Goal: Transaction & Acquisition: Purchase product/service

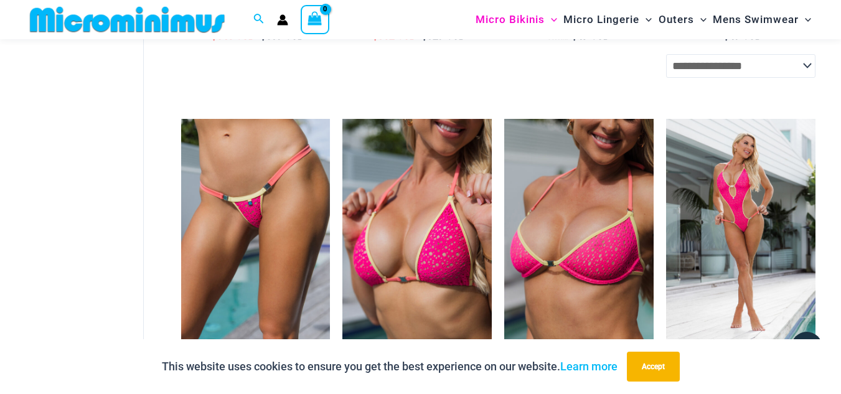
scroll to position [1429, 0]
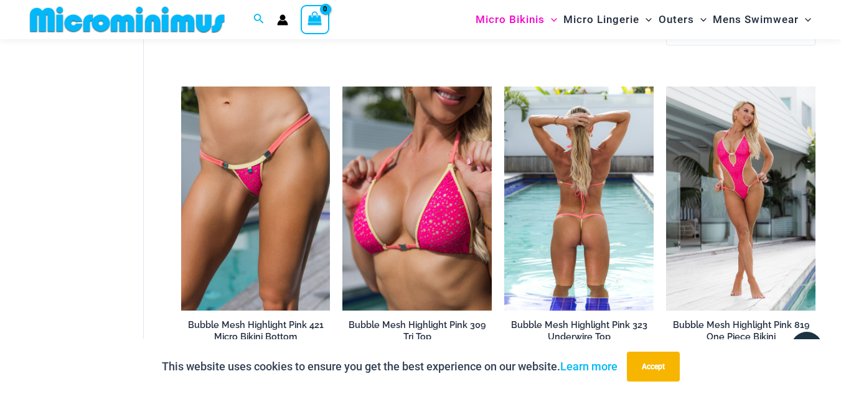
click at [561, 216] on img at bounding box center [578, 198] width 149 height 224
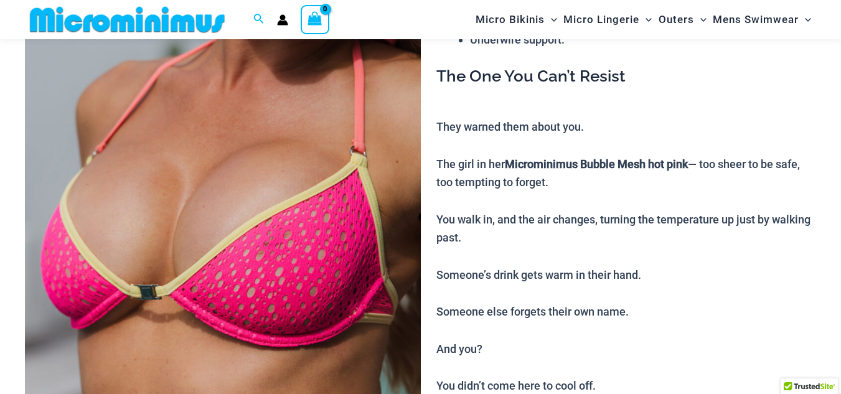
scroll to position [187, 0]
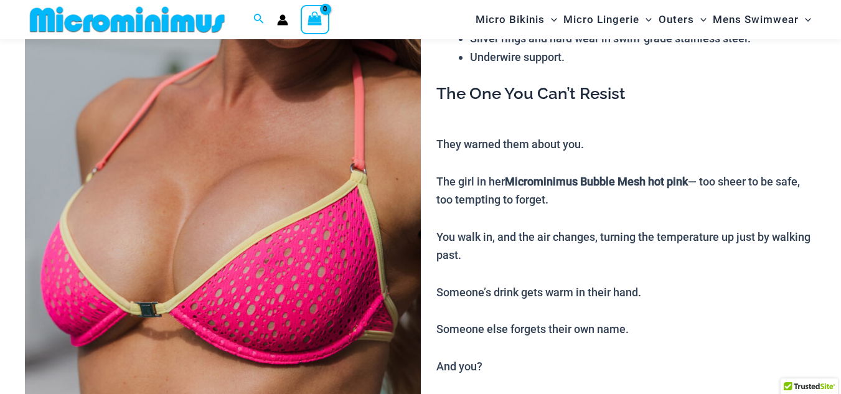
click at [261, 256] on img at bounding box center [223, 223] width 396 height 593
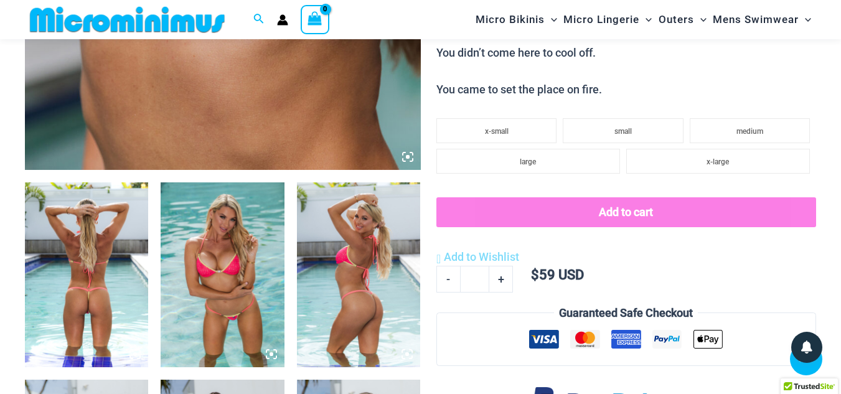
scroll to position [560, 0]
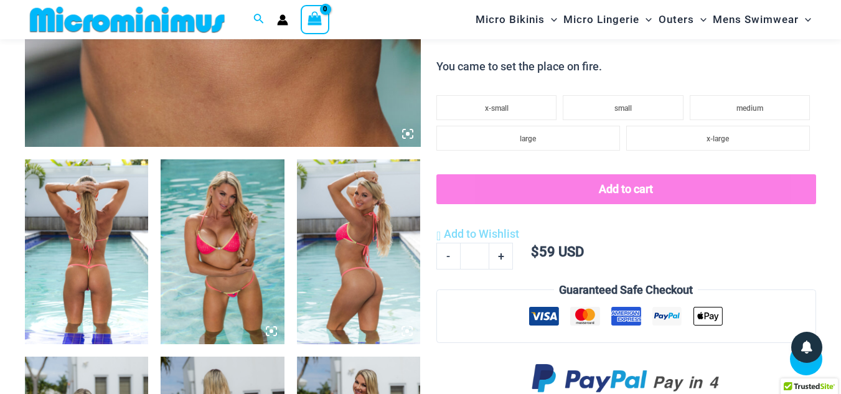
click at [212, 258] on img at bounding box center [222, 251] width 123 height 185
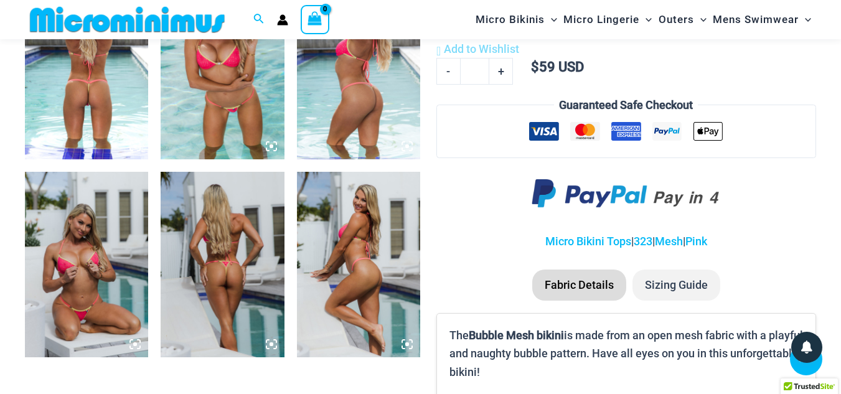
scroll to position [685, 0]
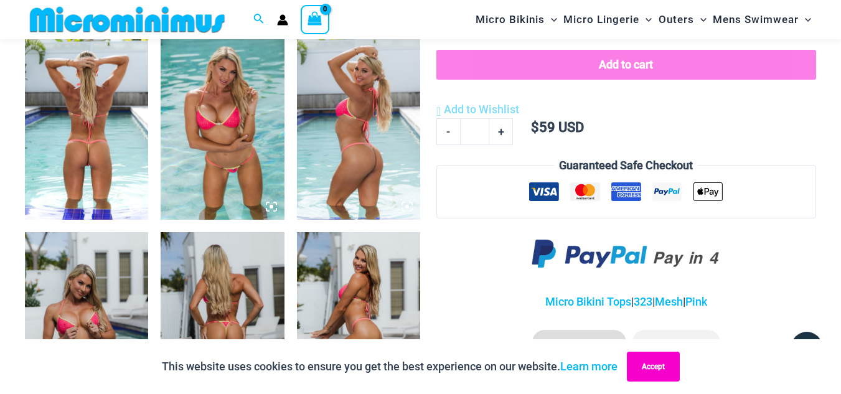
click at [650, 368] on button "Accept" at bounding box center [653, 367] width 53 height 30
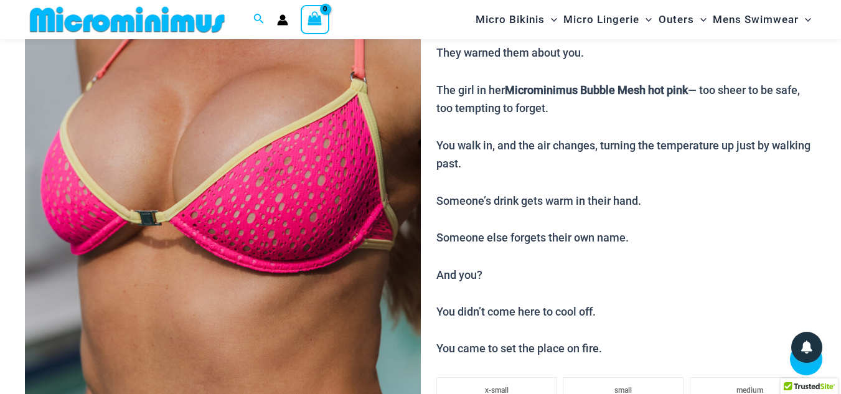
scroll to position [302, 0]
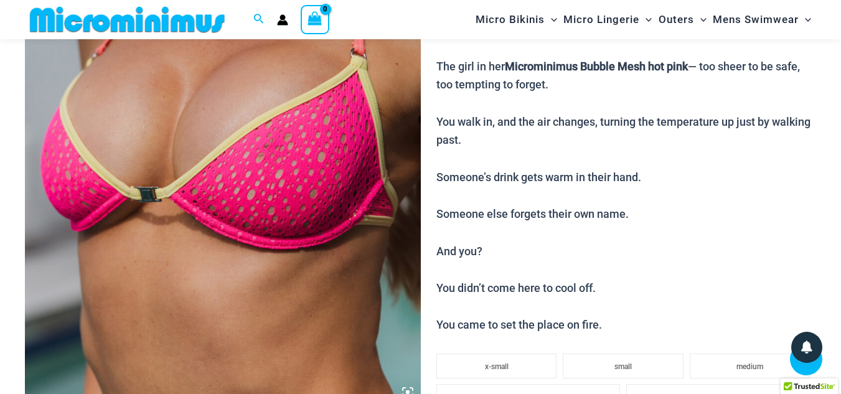
click at [234, 143] on img at bounding box center [223, 107] width 396 height 593
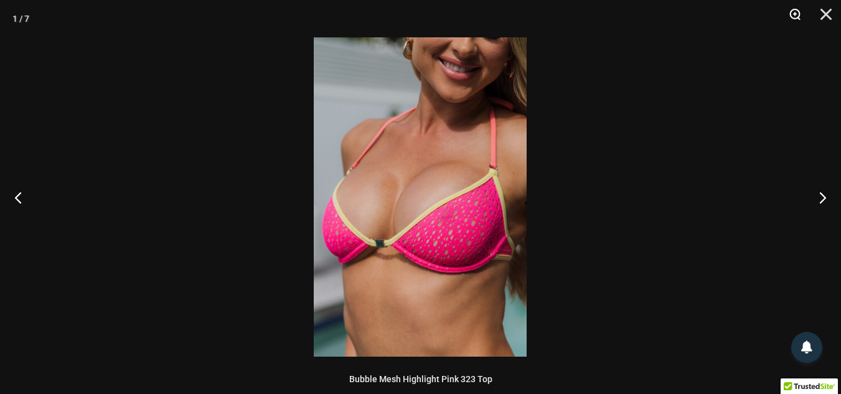
click at [798, 17] on button "Zoom" at bounding box center [790, 18] width 31 height 37
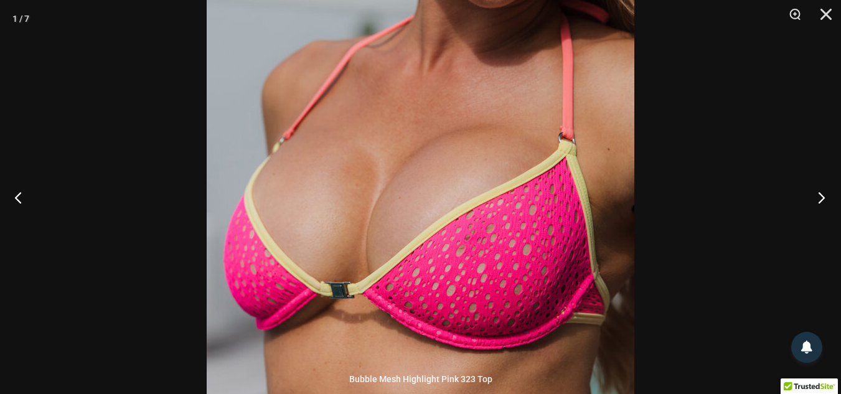
click at [823, 199] on button "Next" at bounding box center [817, 197] width 47 height 62
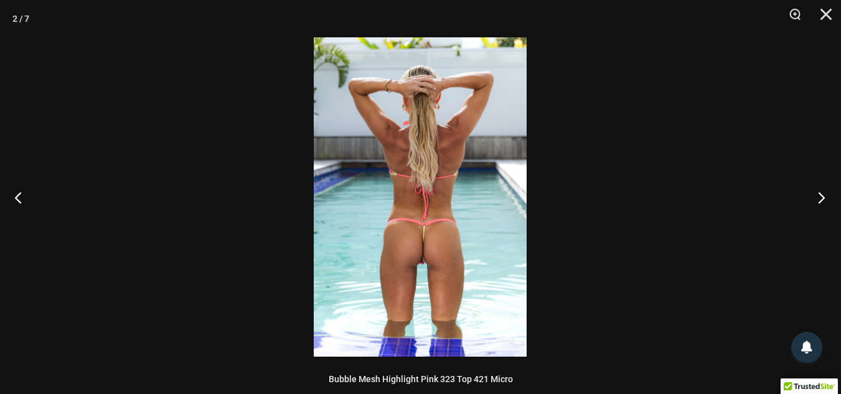
click at [823, 199] on button "Next" at bounding box center [817, 197] width 47 height 62
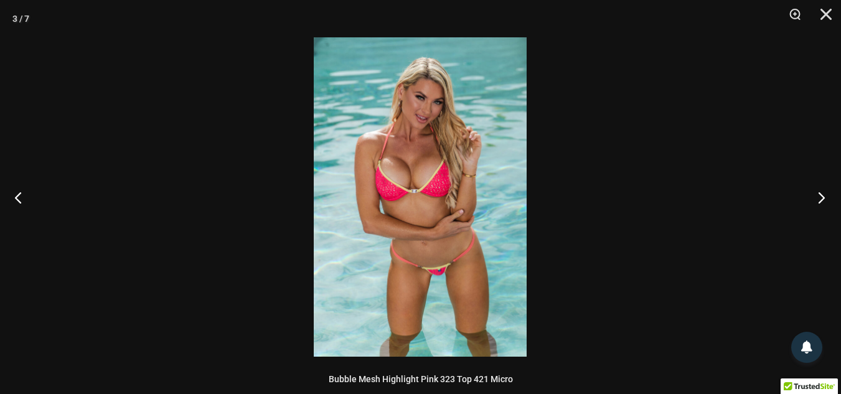
click at [823, 199] on button "Next" at bounding box center [817, 197] width 47 height 62
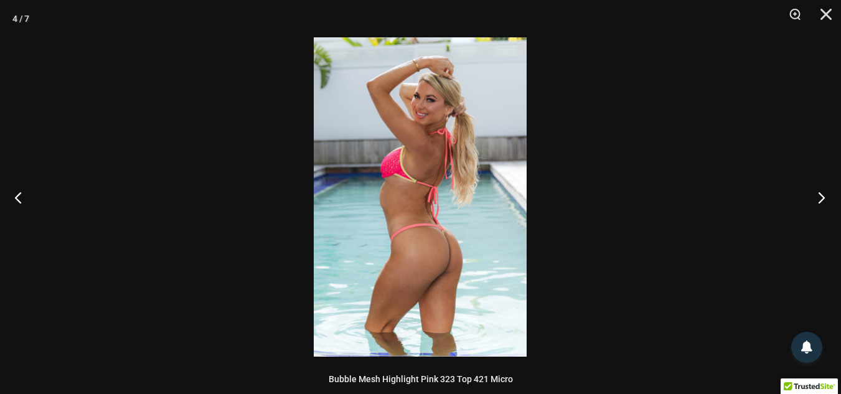
click at [823, 199] on button "Next" at bounding box center [817, 197] width 47 height 62
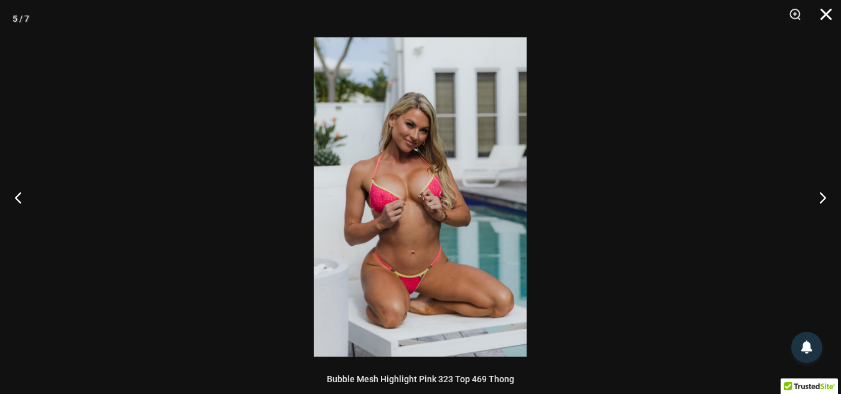
click at [828, 10] on button "Close" at bounding box center [821, 18] width 31 height 37
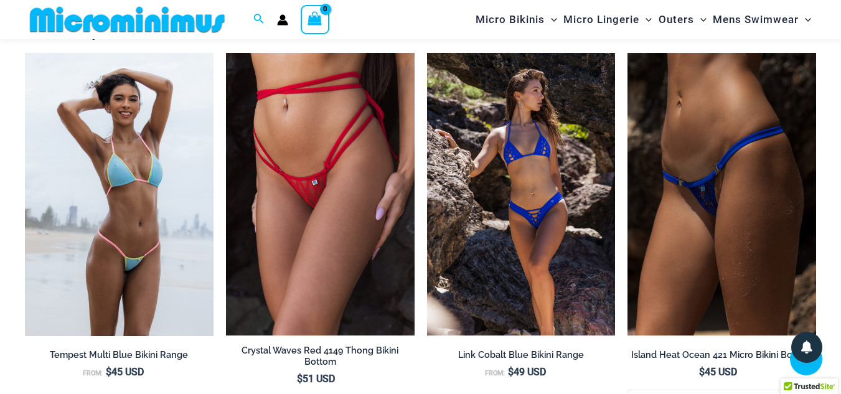
scroll to position [1671, 0]
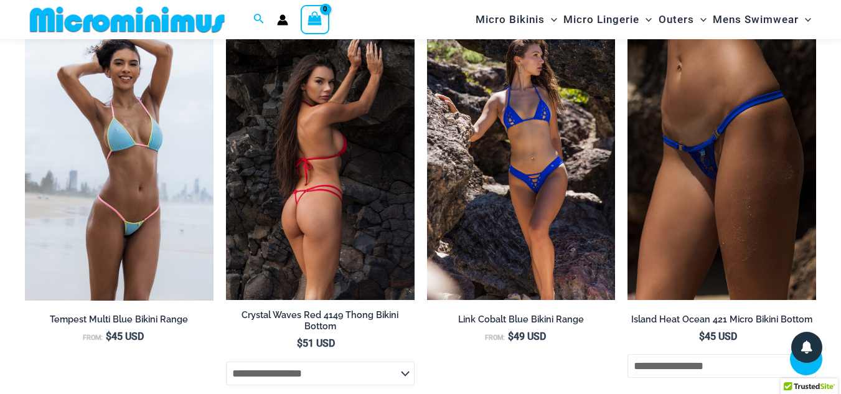
click at [335, 206] on img at bounding box center [320, 158] width 189 height 283
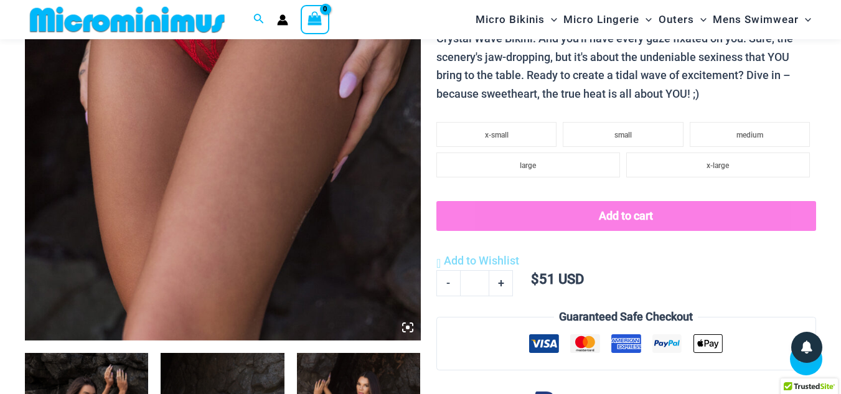
scroll to position [362, 0]
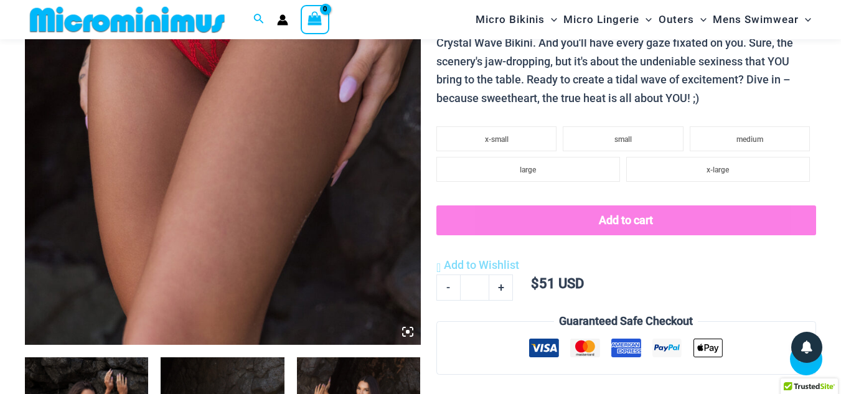
click at [231, 199] on img at bounding box center [223, 47] width 396 height 593
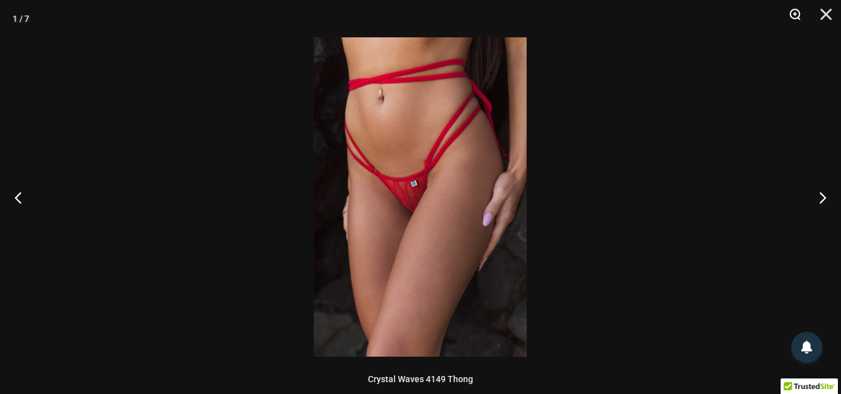
click at [790, 11] on button "Zoom" at bounding box center [790, 18] width 31 height 37
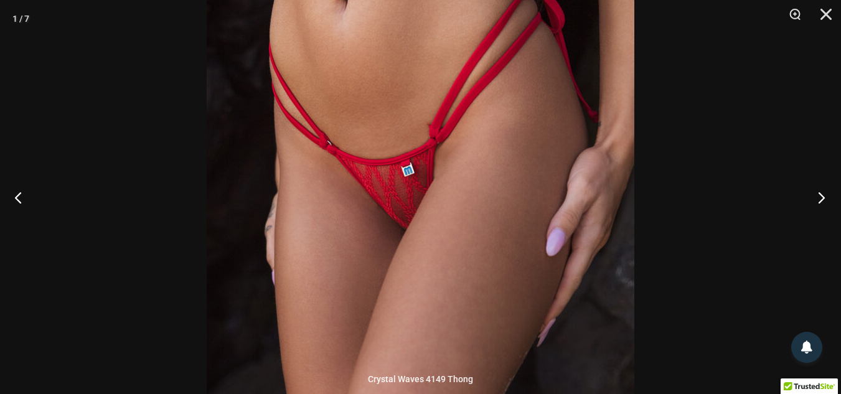
click at [821, 195] on button "Next" at bounding box center [817, 197] width 47 height 62
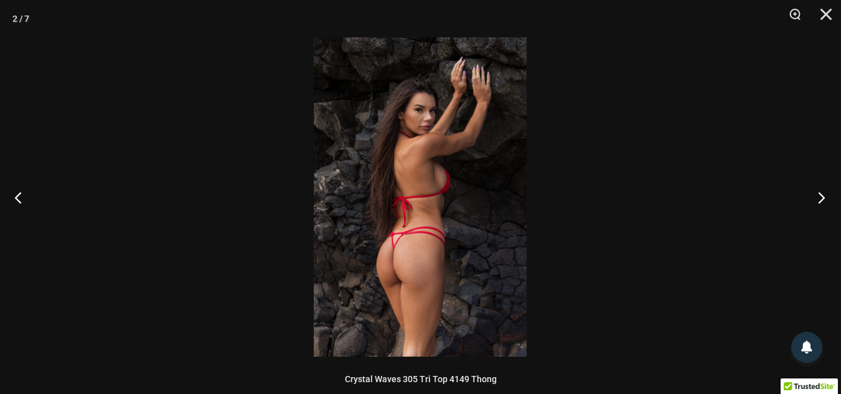
click at [821, 195] on button "Next" at bounding box center [817, 197] width 47 height 62
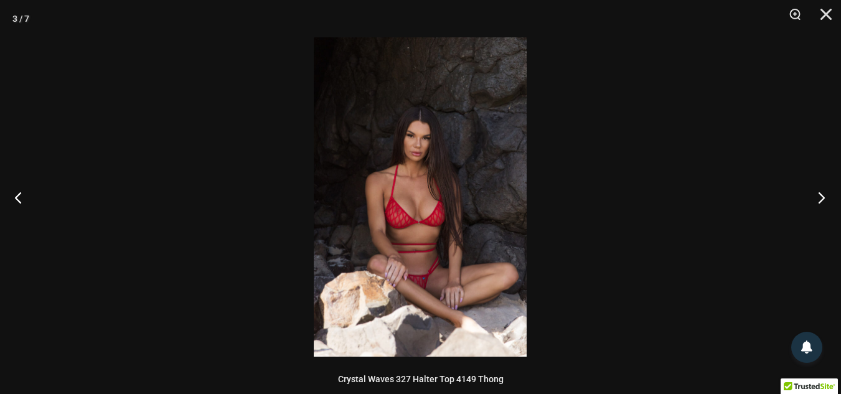
click at [821, 195] on button "Next" at bounding box center [817, 197] width 47 height 62
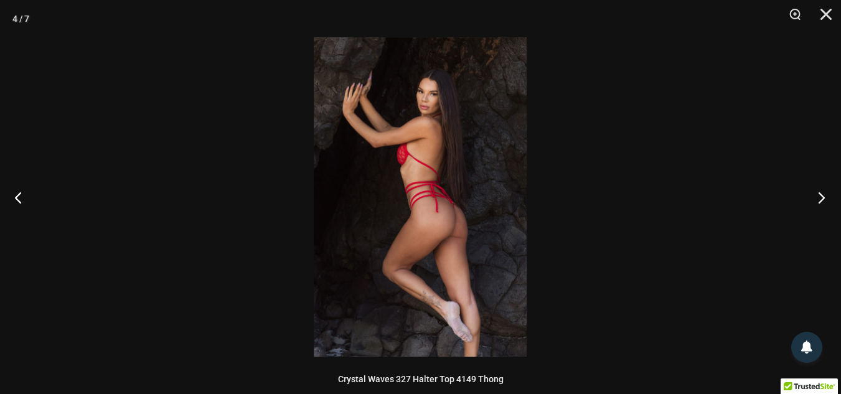
click at [821, 195] on button "Next" at bounding box center [817, 197] width 47 height 62
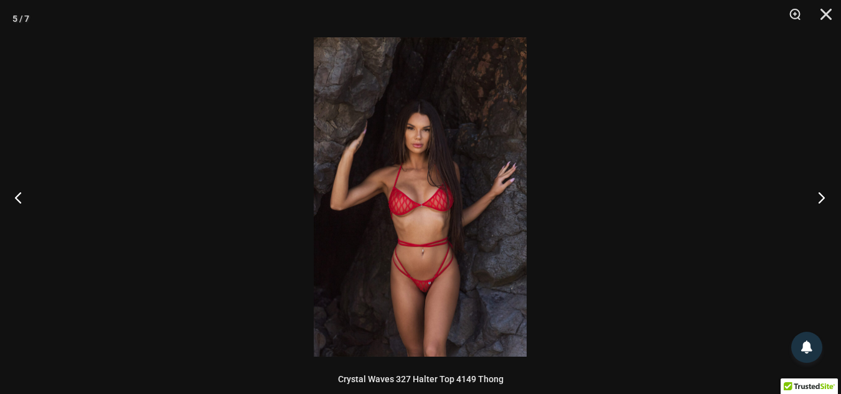
click at [821, 195] on button "Next" at bounding box center [817, 197] width 47 height 62
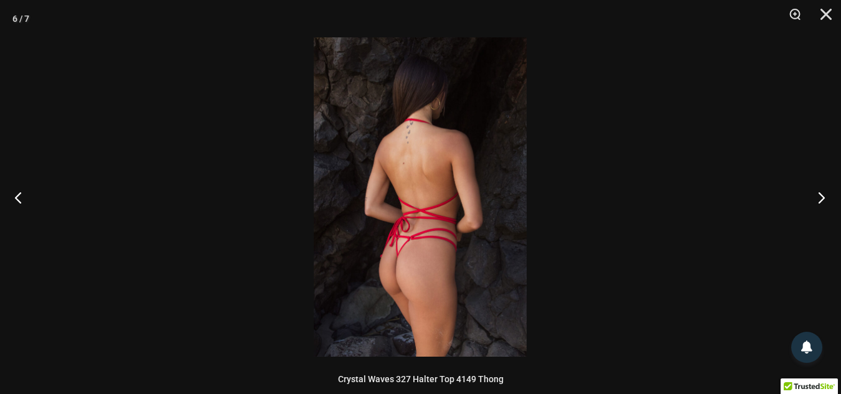
click at [821, 195] on button "Next" at bounding box center [817, 197] width 47 height 62
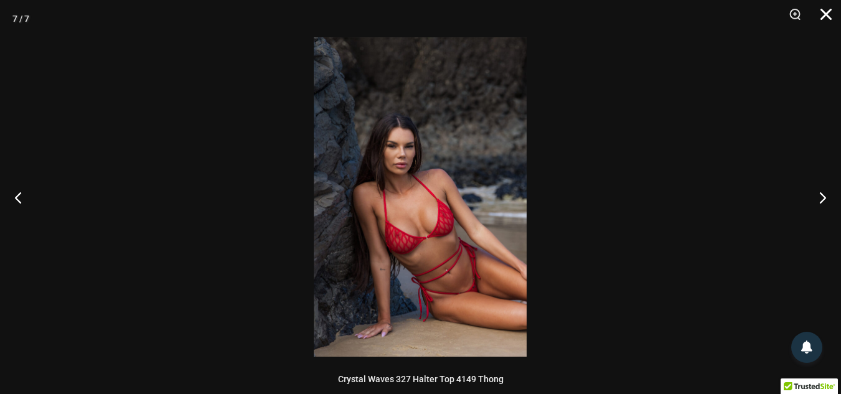
click at [829, 16] on button "Close" at bounding box center [821, 18] width 31 height 37
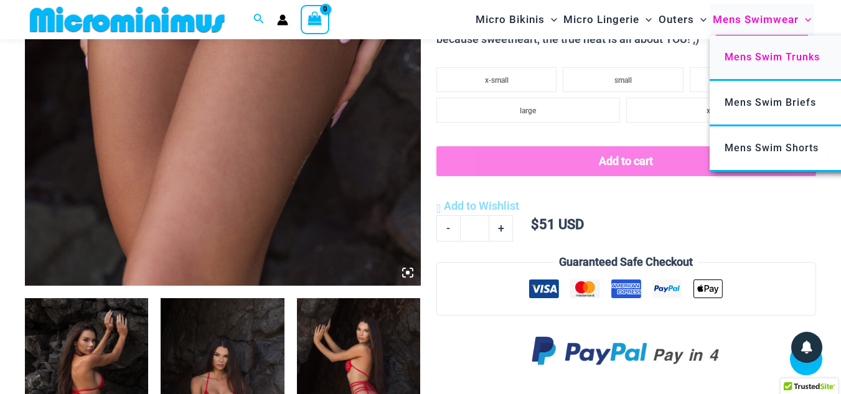
scroll to position [549, 0]
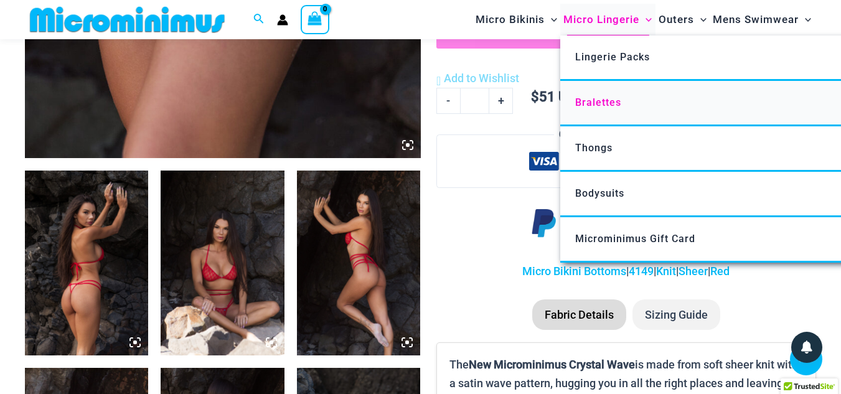
click at [594, 100] on span "Bralettes" at bounding box center [598, 102] width 46 height 12
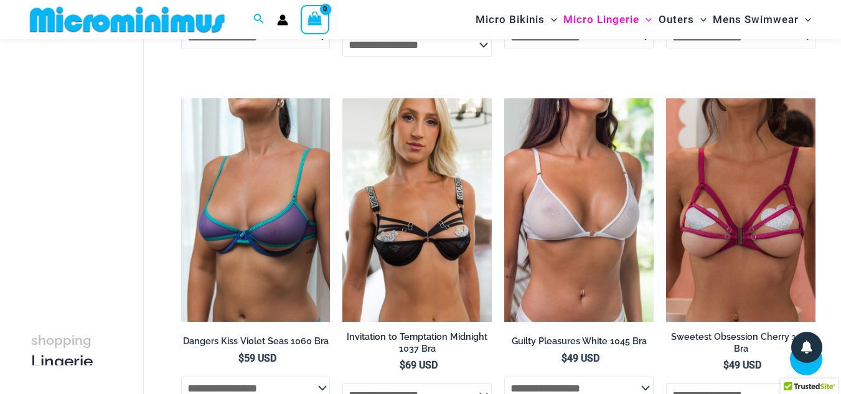
scroll to position [364, 0]
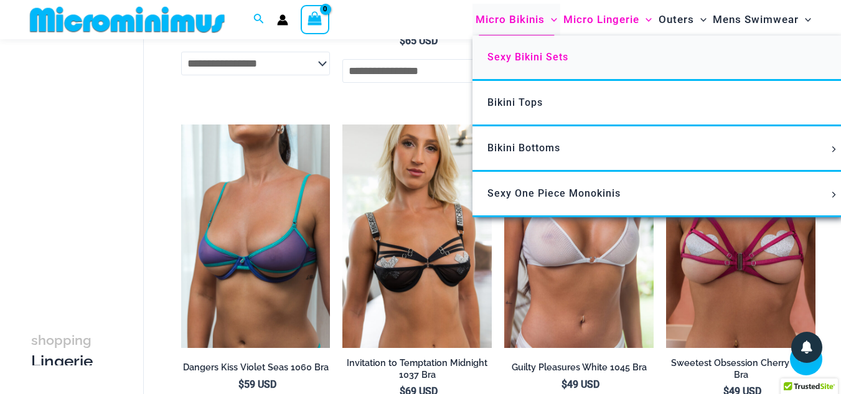
click at [518, 57] on span "Sexy Bikini Sets" at bounding box center [527, 57] width 81 height 12
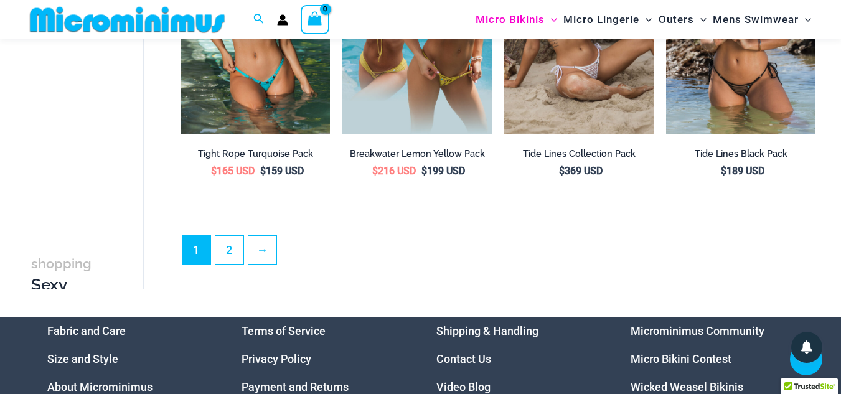
scroll to position [2472, 0]
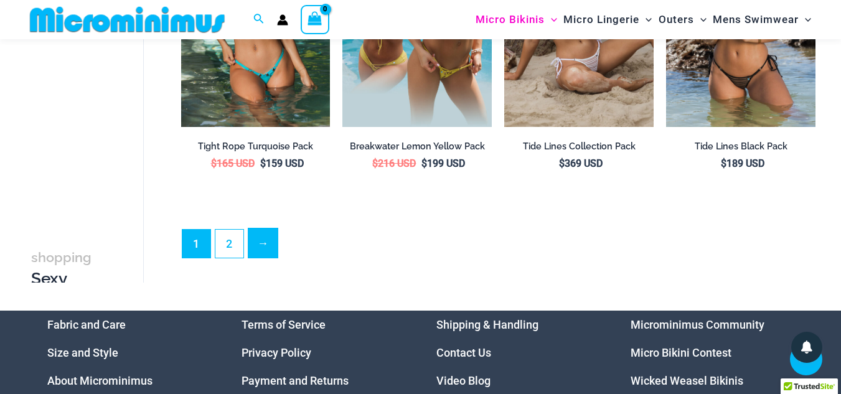
click at [261, 249] on link "→" at bounding box center [262, 242] width 29 height 29
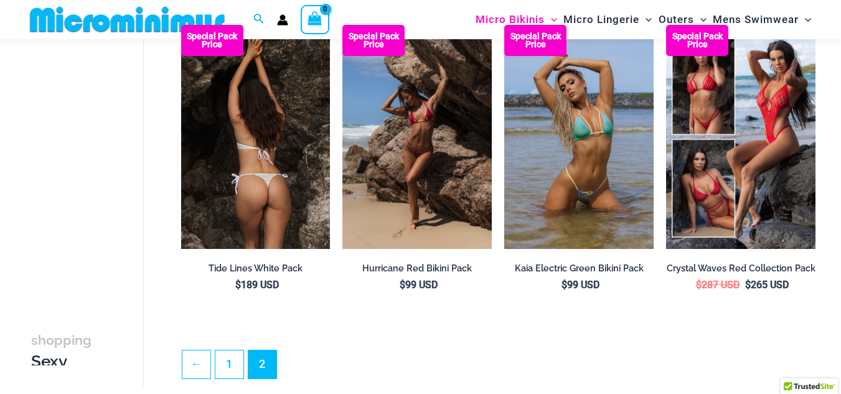
scroll to position [51, 0]
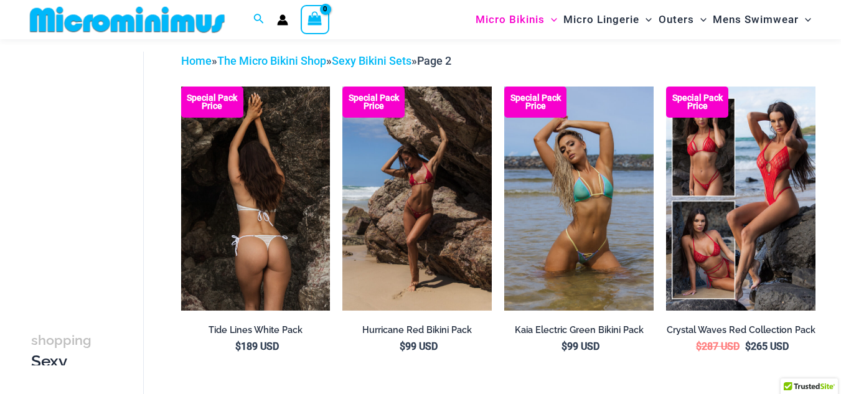
click at [271, 226] on img at bounding box center [255, 198] width 149 height 224
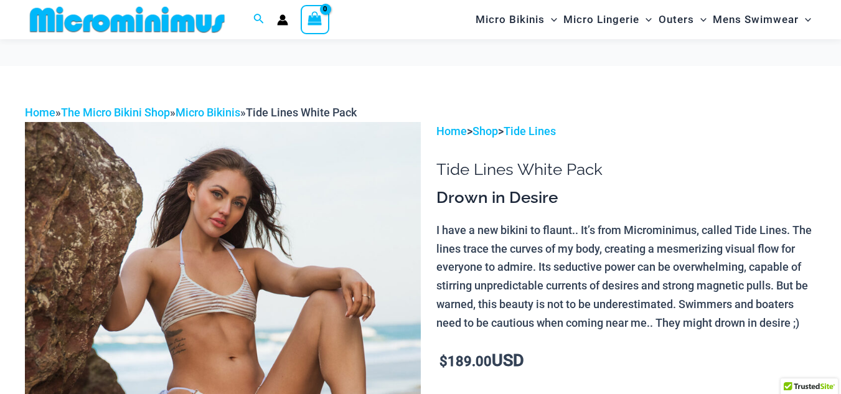
scroll to position [237, 0]
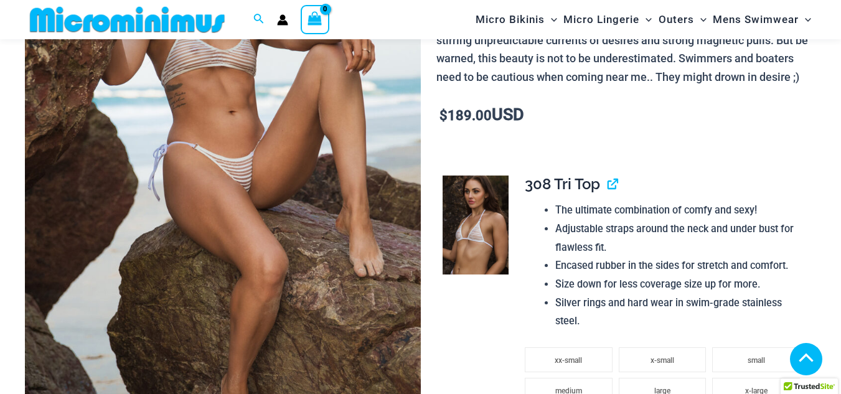
click at [250, 162] on img at bounding box center [223, 172] width 396 height 593
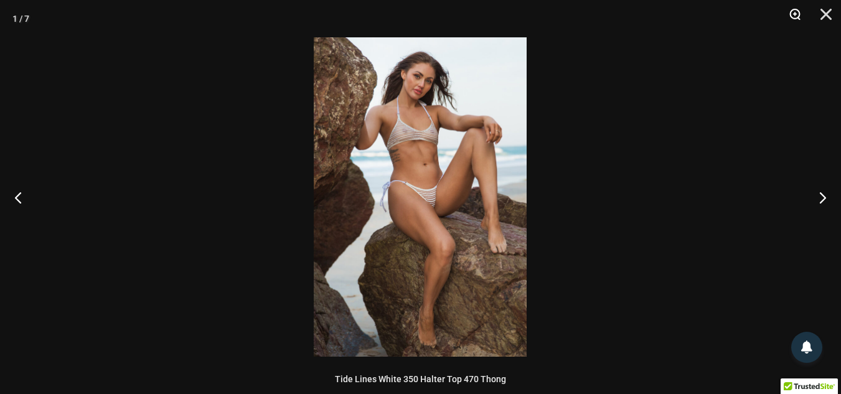
click at [794, 17] on button "Zoom" at bounding box center [790, 18] width 31 height 37
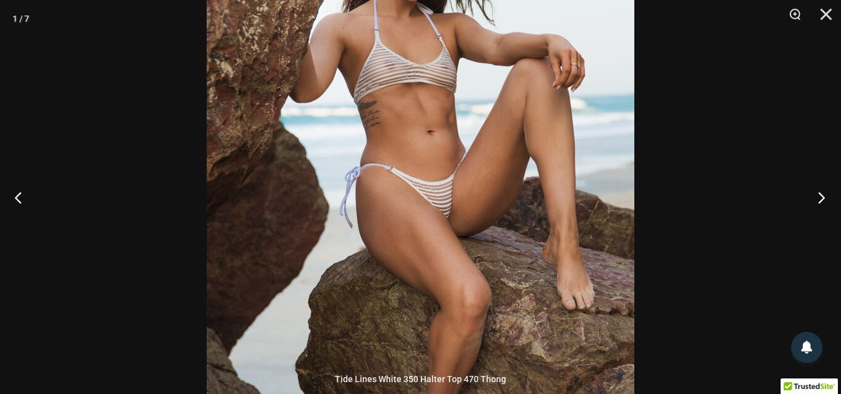
click at [821, 199] on button "Next" at bounding box center [817, 197] width 47 height 62
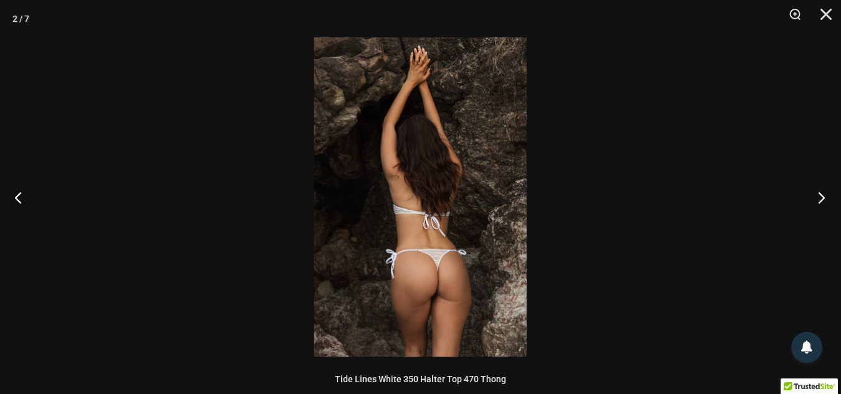
click at [821, 199] on button "Next" at bounding box center [817, 197] width 47 height 62
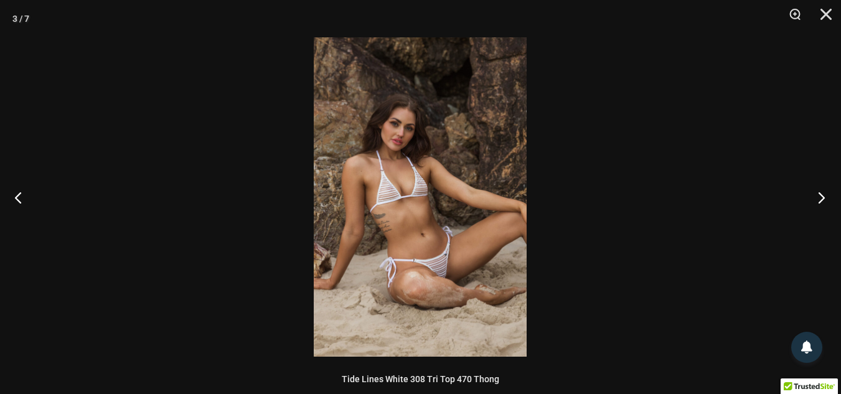
click at [821, 199] on button "Next" at bounding box center [817, 197] width 47 height 62
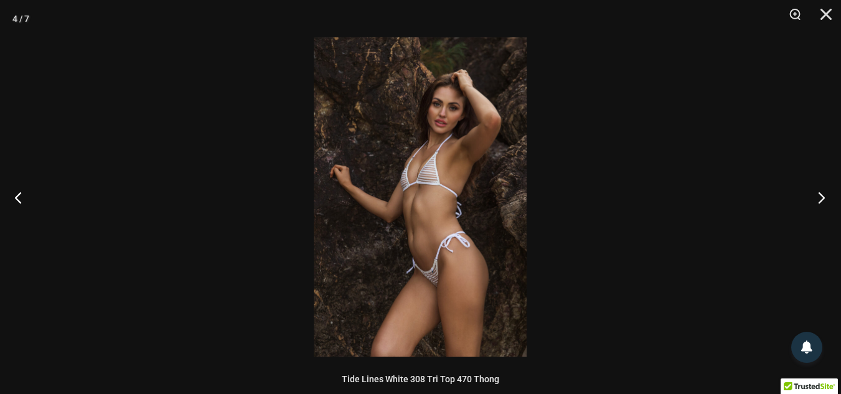
click at [821, 199] on button "Next" at bounding box center [817, 197] width 47 height 62
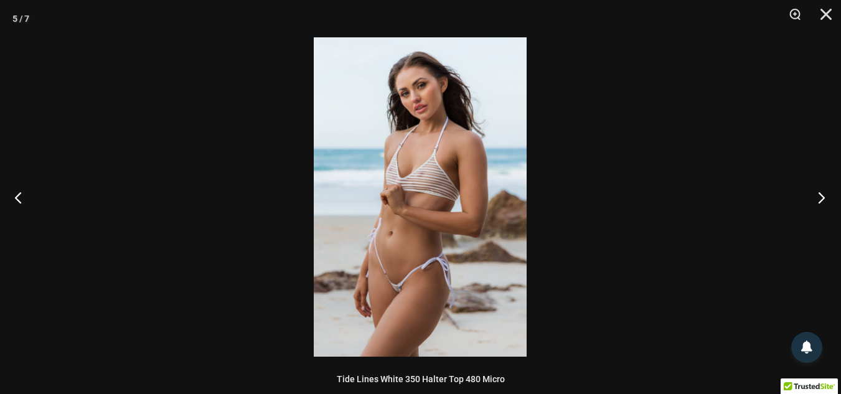
click at [821, 199] on button "Next" at bounding box center [817, 197] width 47 height 62
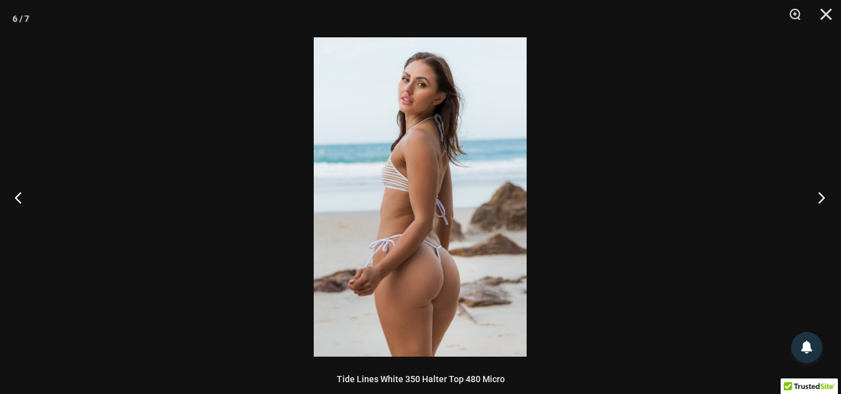
click at [821, 199] on button "Next" at bounding box center [817, 197] width 47 height 62
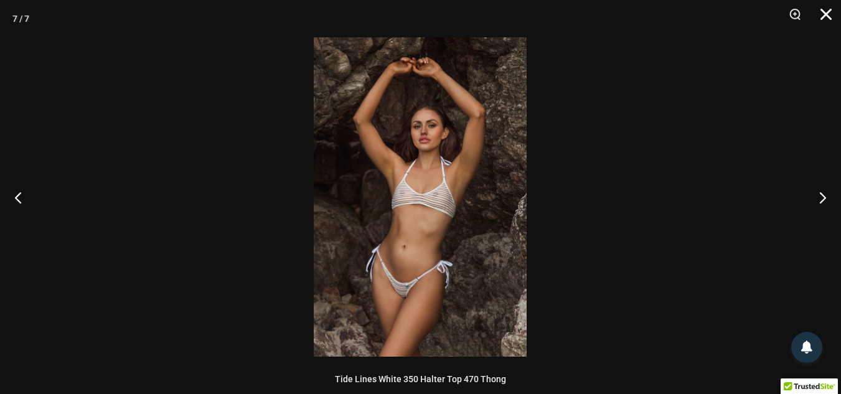
click at [823, 16] on button "Close" at bounding box center [821, 18] width 31 height 37
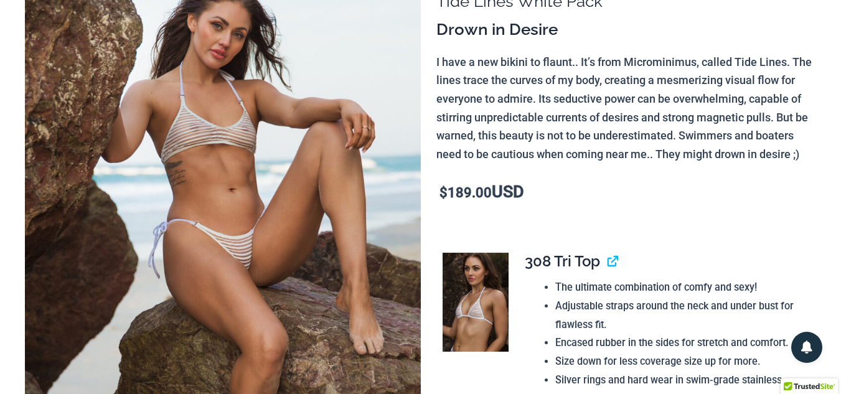
scroll to position [0, 0]
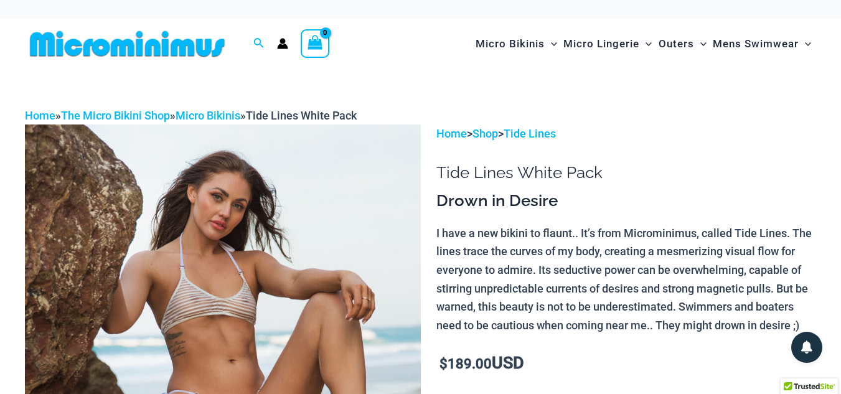
click at [190, 51] on img at bounding box center [127, 44] width 205 height 28
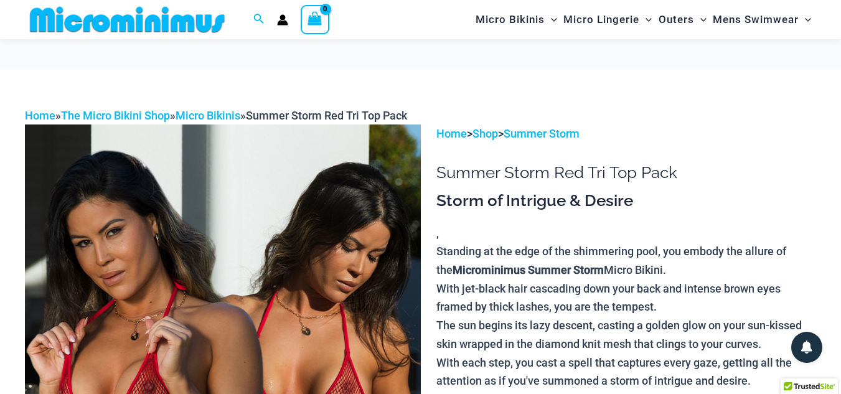
scroll to position [238, 0]
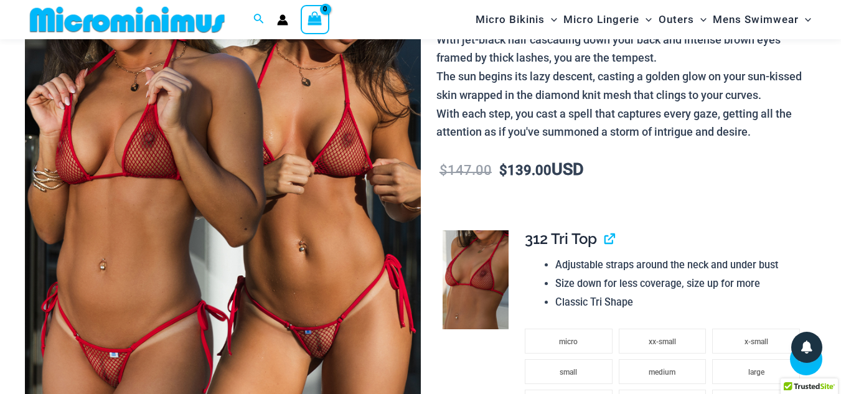
click at [235, 190] on img at bounding box center [223, 172] width 396 height 593
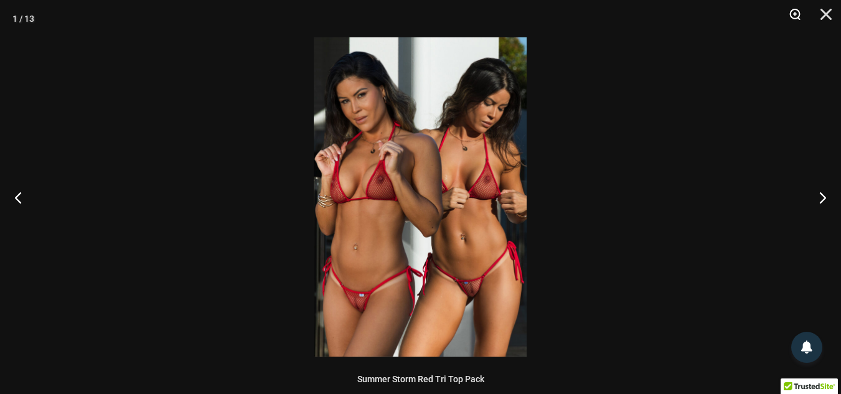
click at [792, 14] on button "Zoom" at bounding box center [790, 18] width 31 height 37
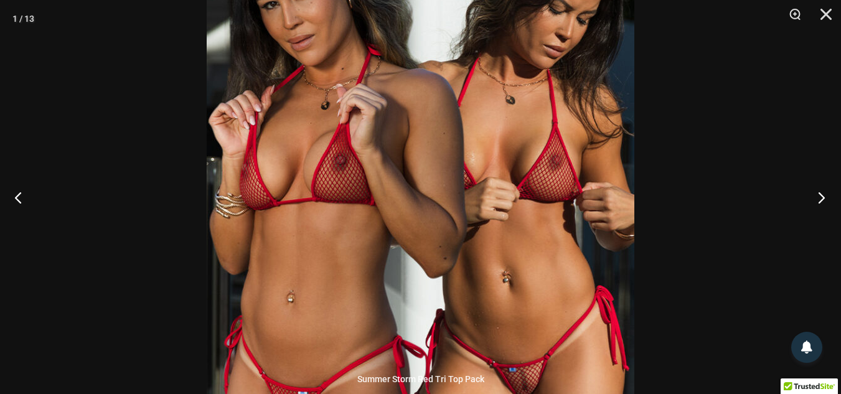
click at [815, 199] on button "Next" at bounding box center [817, 197] width 47 height 62
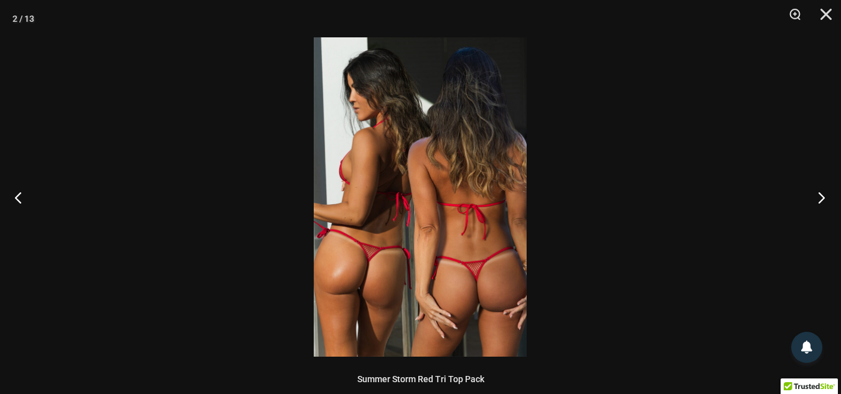
click at [815, 199] on button "Next" at bounding box center [817, 197] width 47 height 62
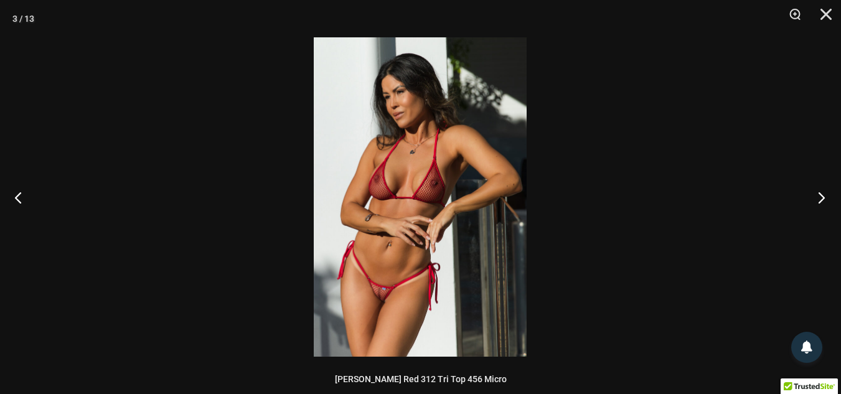
click at [815, 199] on button "Next" at bounding box center [817, 197] width 47 height 62
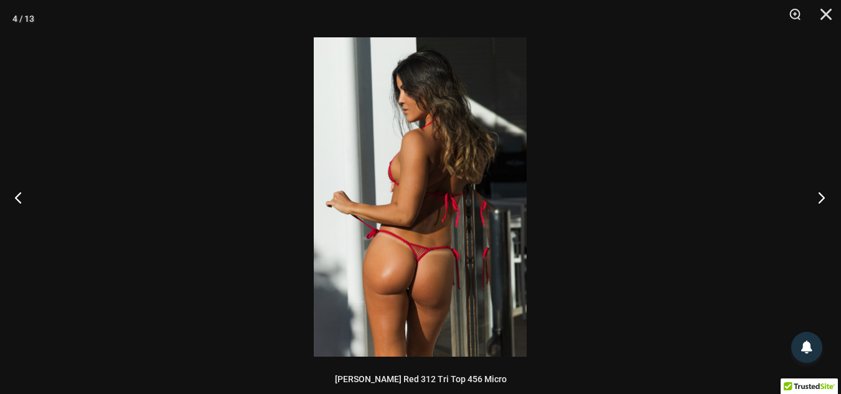
click at [815, 199] on button "Next" at bounding box center [817, 197] width 47 height 62
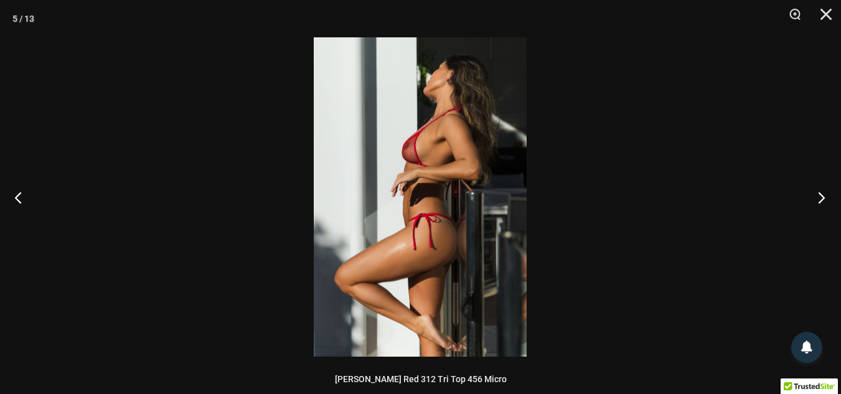
click at [815, 199] on button "Next" at bounding box center [817, 197] width 47 height 62
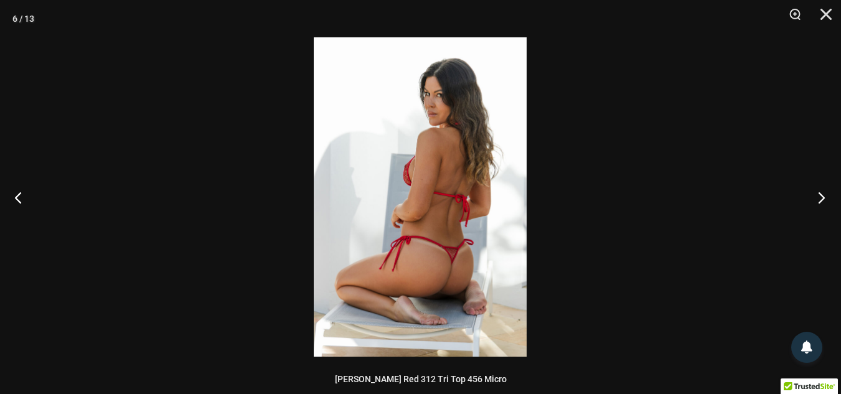
click at [815, 199] on button "Next" at bounding box center [817, 197] width 47 height 62
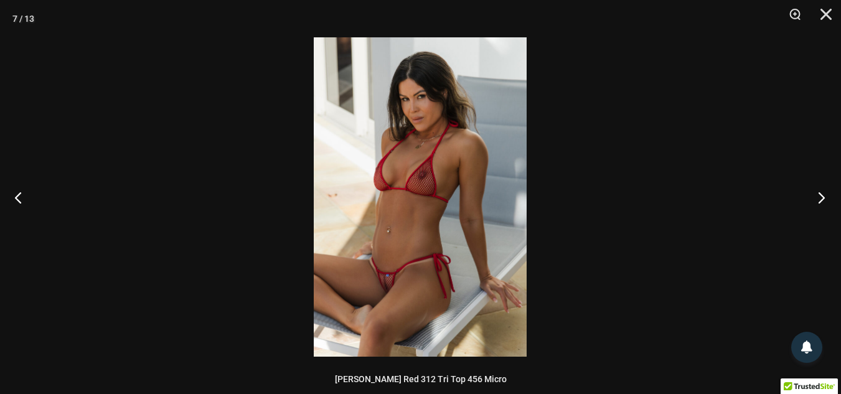
click at [815, 199] on button "Next" at bounding box center [817, 197] width 47 height 62
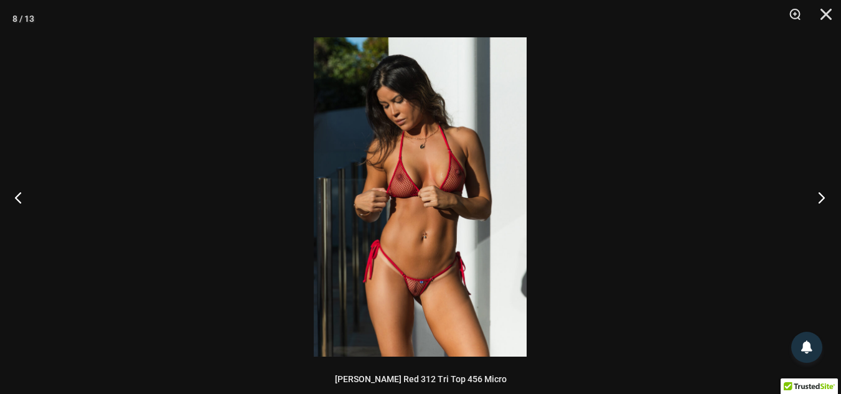
click at [815, 199] on button "Next" at bounding box center [817, 197] width 47 height 62
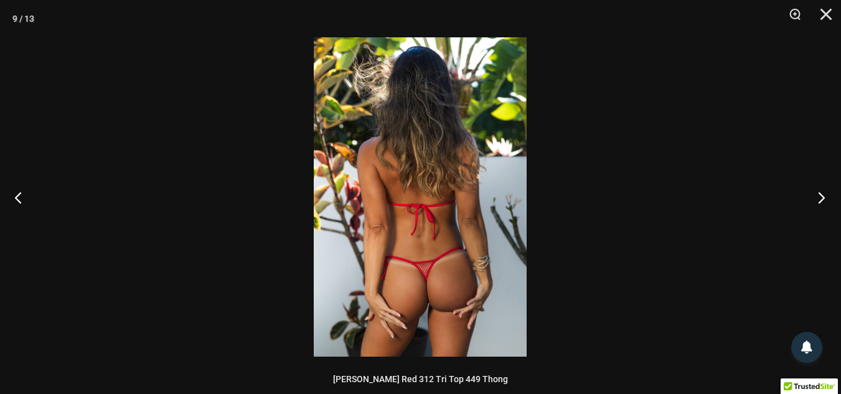
click at [815, 199] on button "Next" at bounding box center [817, 197] width 47 height 62
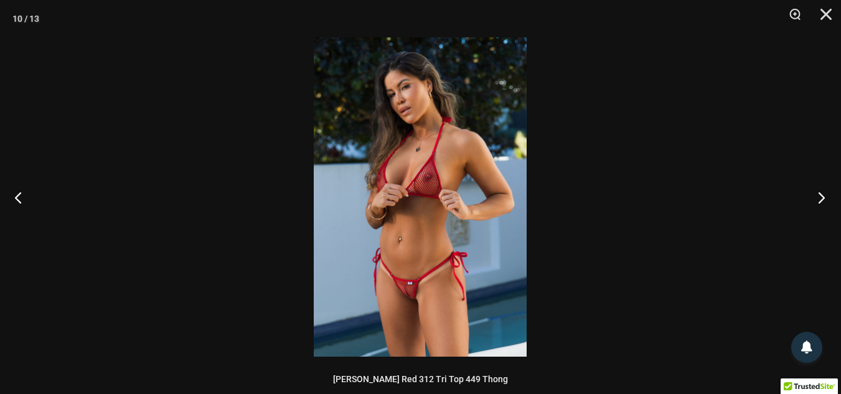
click at [815, 199] on button "Next" at bounding box center [817, 197] width 47 height 62
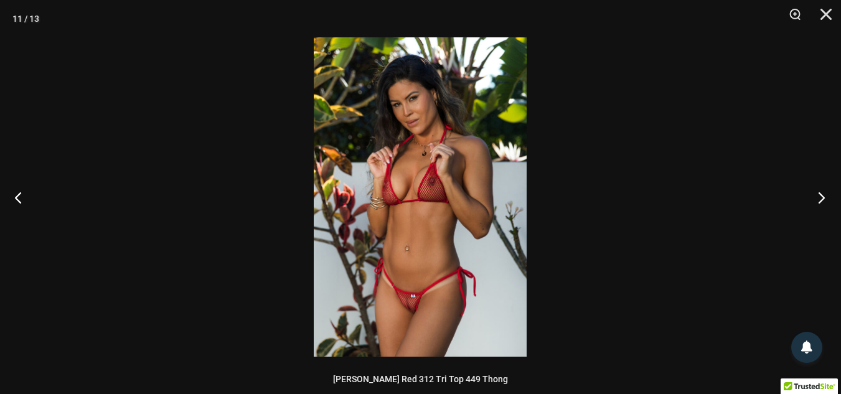
click at [815, 199] on button "Next" at bounding box center [817, 197] width 47 height 62
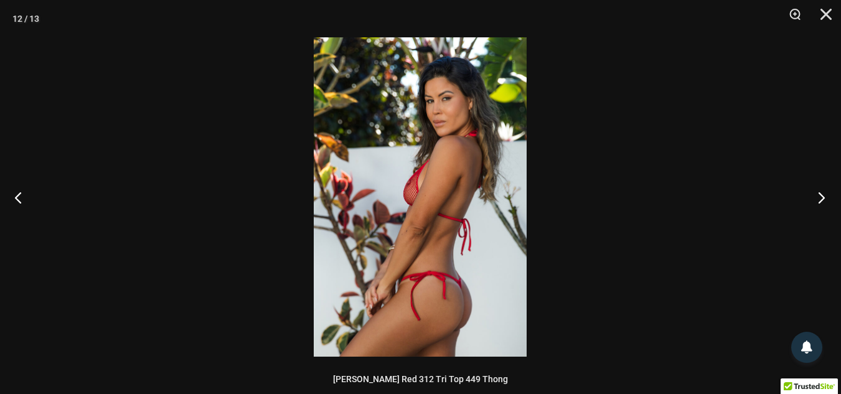
click at [815, 199] on button "Next" at bounding box center [817, 197] width 47 height 62
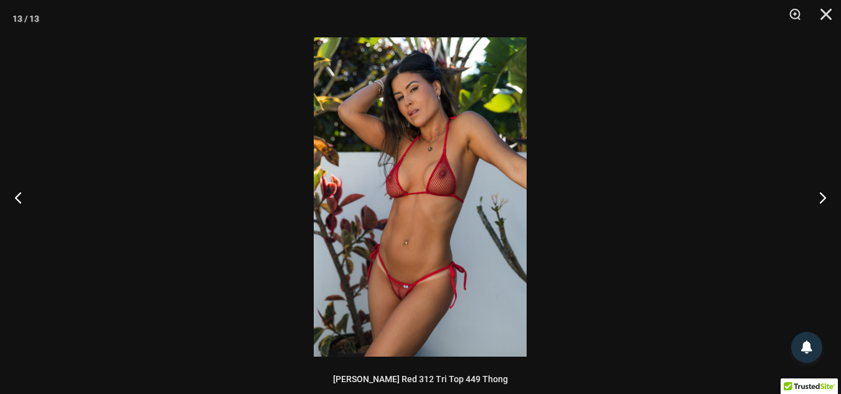
click at [428, 259] on img at bounding box center [420, 196] width 213 height 319
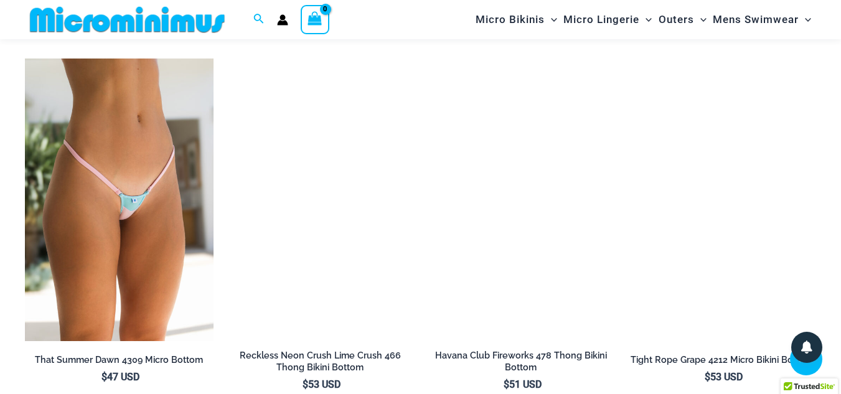
scroll to position [3411, 0]
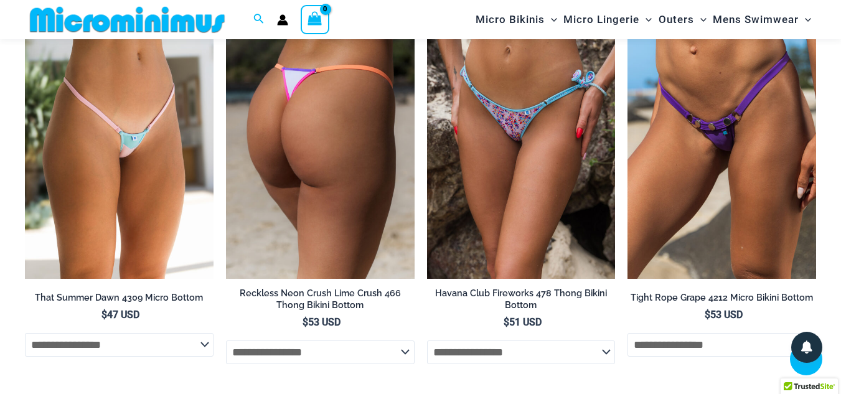
click at [276, 152] on img at bounding box center [320, 137] width 189 height 283
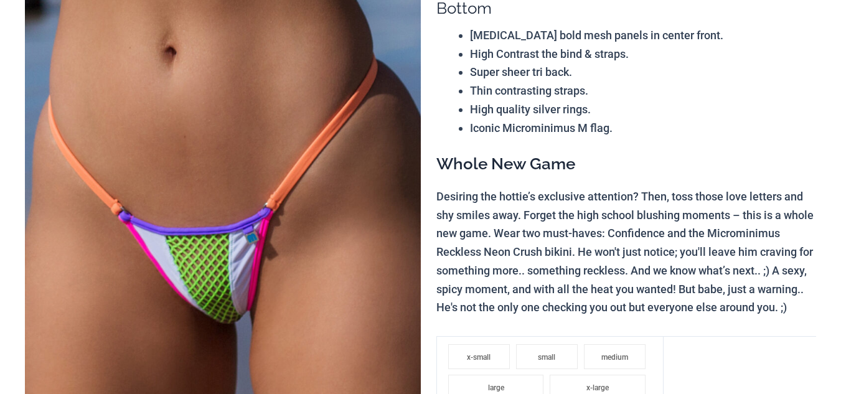
scroll to position [187, 0]
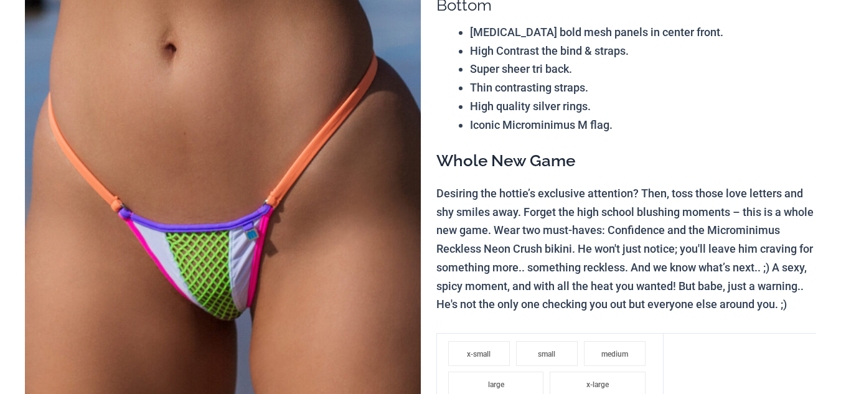
click at [231, 271] on img at bounding box center [223, 234] width 396 height 593
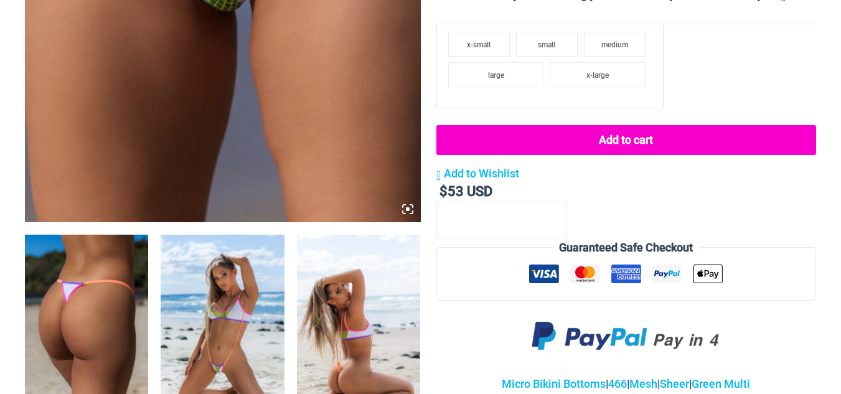
scroll to position [560, 0]
